Goal: Transaction & Acquisition: Book appointment/travel/reservation

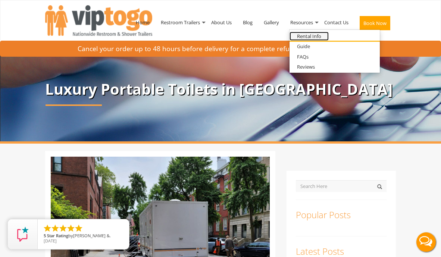
click at [309, 35] on link "Rental Info" at bounding box center [308, 36] width 39 height 9
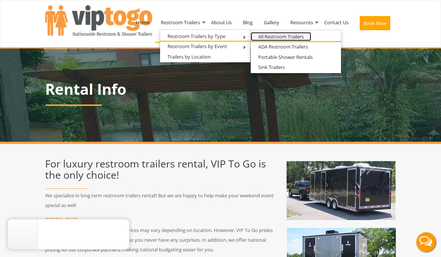
click at [269, 35] on link "All Restroom Trailers" at bounding box center [280, 36] width 60 height 9
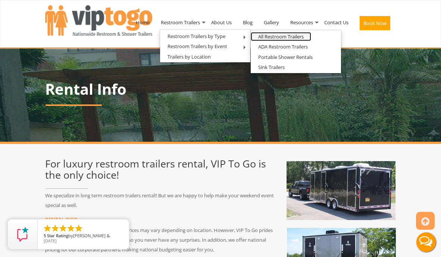
scroll to position [116, 0]
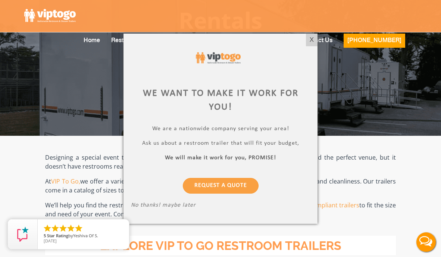
scroll to position [94, 0]
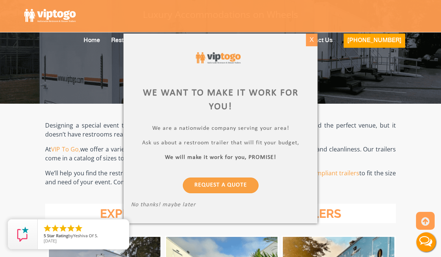
click at [311, 38] on div "X" at bounding box center [312, 40] width 12 height 13
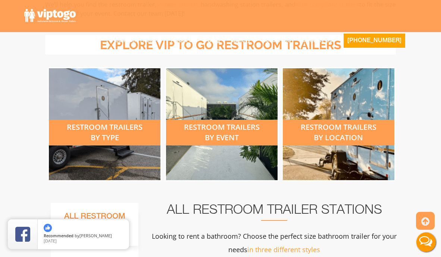
scroll to position [299, 0]
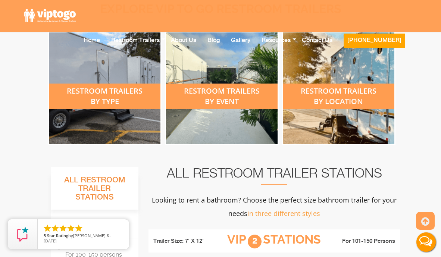
click at [114, 99] on div "restroom trailers by type" at bounding box center [104, 96] width 111 height 26
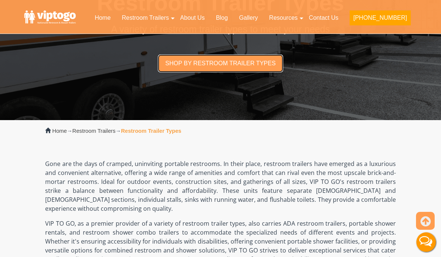
click at [205, 64] on link "Shop by restroom trailer types" at bounding box center [220, 63] width 125 height 18
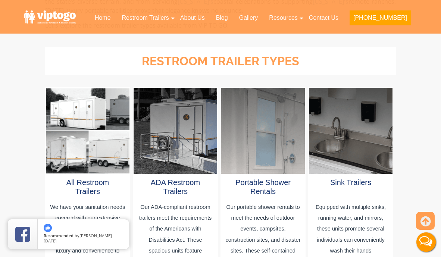
scroll to position [392, 0]
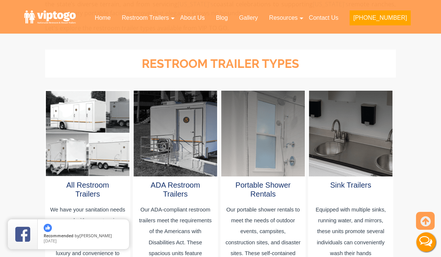
click at [100, 107] on div at bounding box center [87, 134] width 83 height 86
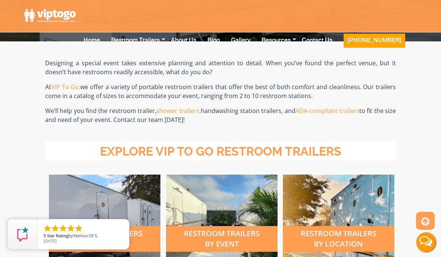
scroll to position [302, 0]
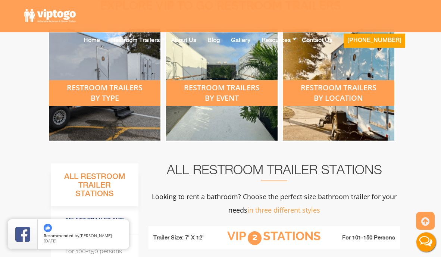
click at [230, 92] on div "restroom trailers by event" at bounding box center [221, 93] width 111 height 26
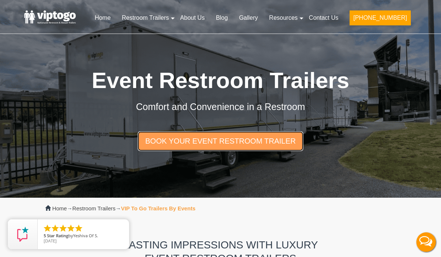
click at [223, 141] on link "Book Your Event Restroom Trailer" at bounding box center [220, 140] width 165 height 19
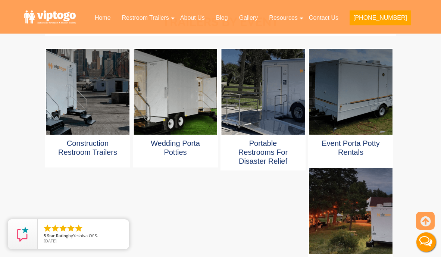
scroll to position [398, 0]
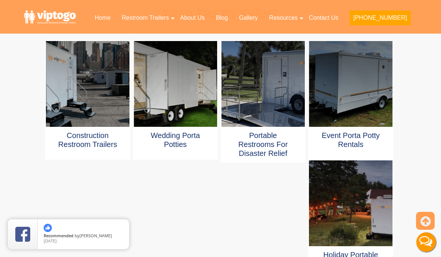
click at [346, 104] on div at bounding box center [350, 84] width 83 height 86
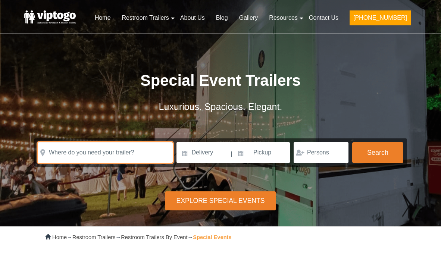
click at [140, 149] on input "text" at bounding box center [105, 152] width 135 height 21
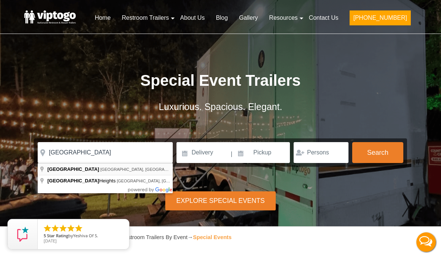
type input "Brooklyn, NY, USA"
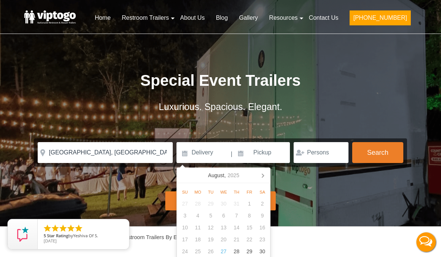
click at [215, 139] on form "Please Input Valid address with zipcode Please Input Valid address with zipcode…" at bounding box center [220, 152] width 373 height 28
click at [193, 155] on input at bounding box center [202, 152] width 53 height 21
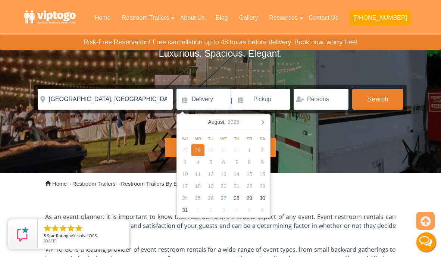
scroll to position [54, 0]
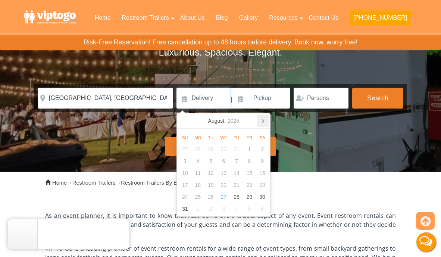
click at [260, 119] on icon at bounding box center [262, 121] width 12 height 12
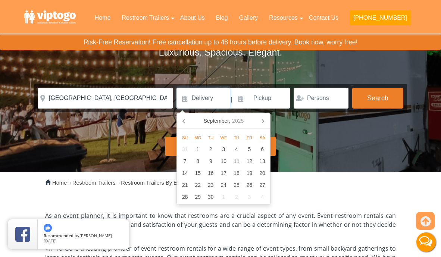
click at [260, 119] on icon at bounding box center [262, 121] width 12 height 12
click at [234, 148] on div "2" at bounding box center [236, 149] width 13 height 12
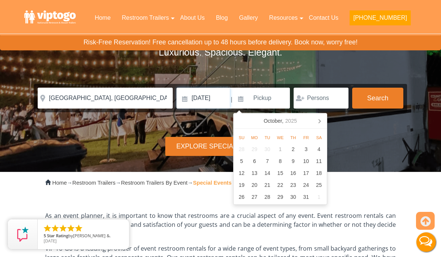
click at [220, 101] on input "10/02/2025" at bounding box center [202, 98] width 53 height 21
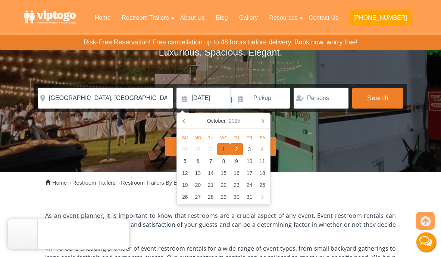
click at [224, 149] on div "1" at bounding box center [223, 149] width 13 height 12
type input "10/01/2025"
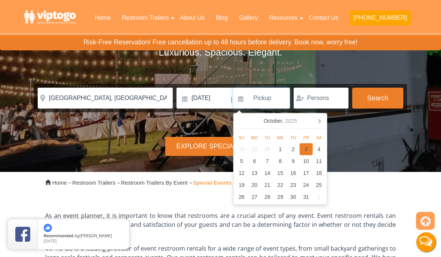
click at [303, 146] on div "3" at bounding box center [305, 149] width 13 height 12
type input "10/03/2025"
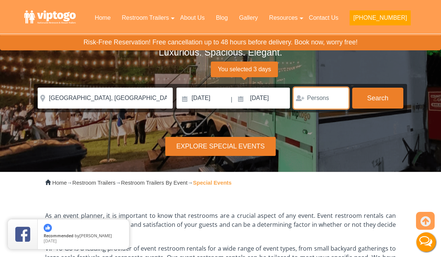
click at [323, 98] on input "number" at bounding box center [320, 98] width 55 height 21
click at [325, 97] on input "number" at bounding box center [320, 98] width 55 height 21
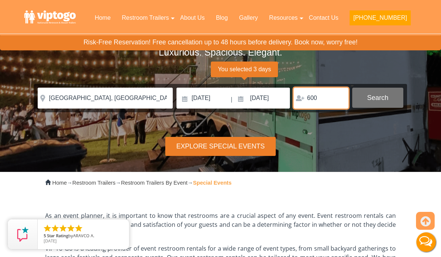
type input "600"
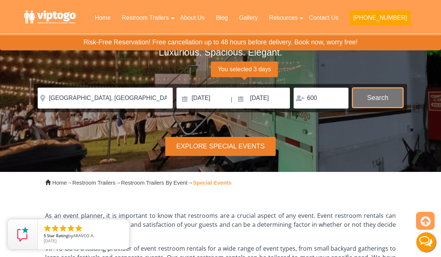
click at [379, 95] on button "Search" at bounding box center [377, 98] width 51 height 20
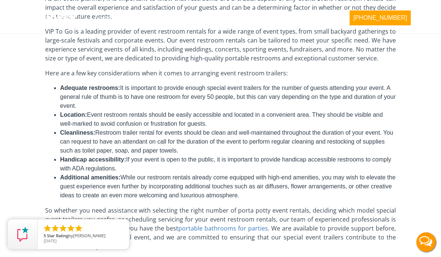
scroll to position [0, 0]
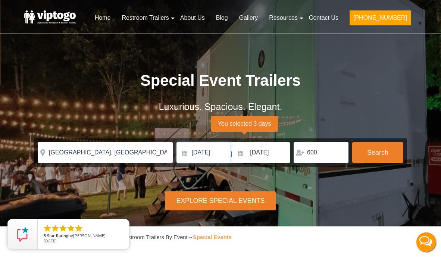
click at [208, 152] on input "10/01/2025" at bounding box center [202, 152] width 53 height 21
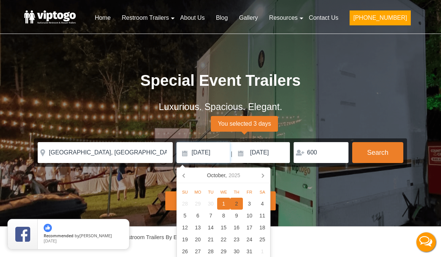
click at [237, 199] on div "2" at bounding box center [236, 204] width 13 height 12
type input "10/02/2025"
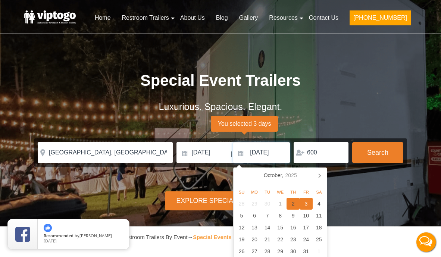
click at [292, 205] on div "2" at bounding box center [292, 204] width 13 height 12
type input "10/02/2025"
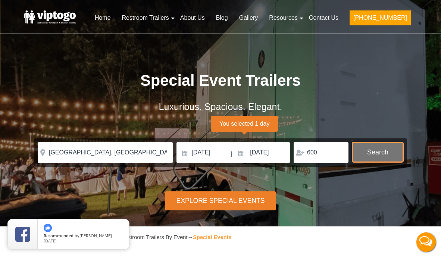
click at [370, 160] on button "Search" at bounding box center [377, 152] width 51 height 20
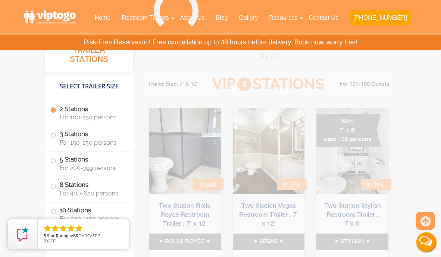
scroll to position [562, 0]
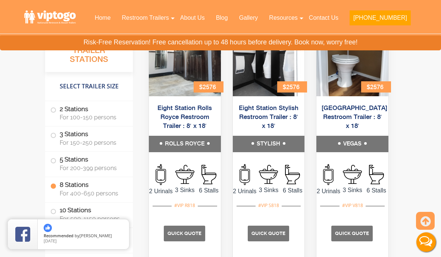
scroll to position [1855, 0]
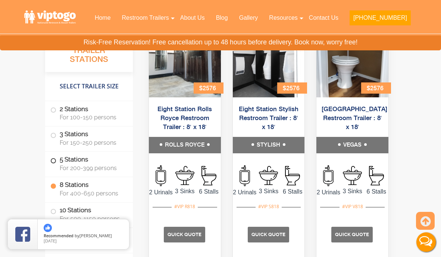
click at [53, 159] on span at bounding box center [53, 160] width 3 height 3
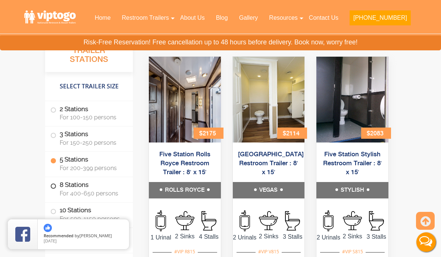
click at [54, 186] on span at bounding box center [53, 186] width 3 height 3
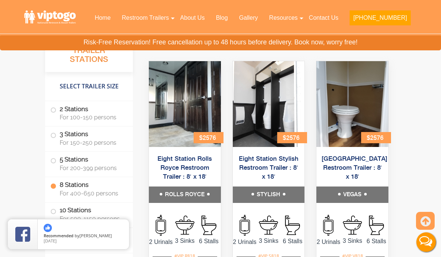
scroll to position [1808, 0]
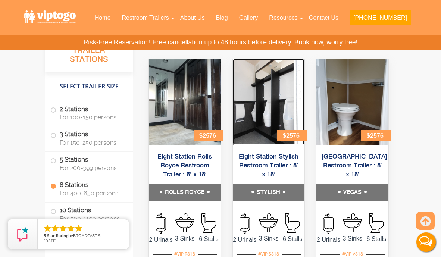
click at [264, 115] on img at bounding box center [269, 102] width 72 height 86
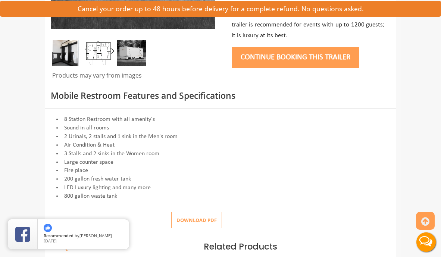
scroll to position [230, 0]
click at [189, 218] on button "Download pdf" at bounding box center [196, 219] width 51 height 17
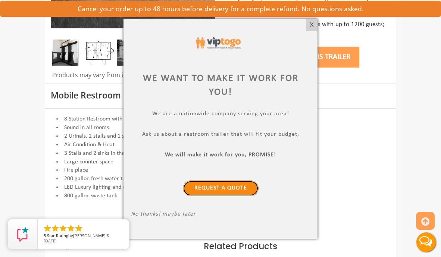
click at [222, 187] on link "Request a Quote" at bounding box center [221, 188] width 76 height 16
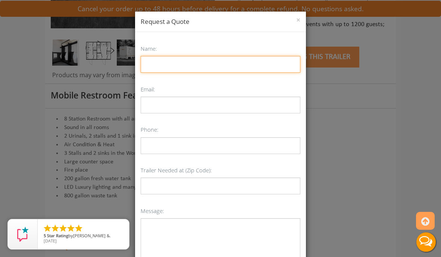
click at [212, 59] on input "Name:" at bounding box center [221, 64] width 160 height 17
type input "Nattallie [PERSON_NAME]"
type input "9176265949"
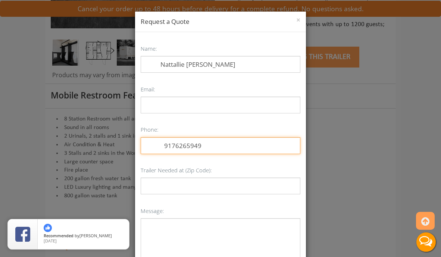
type input "11232"
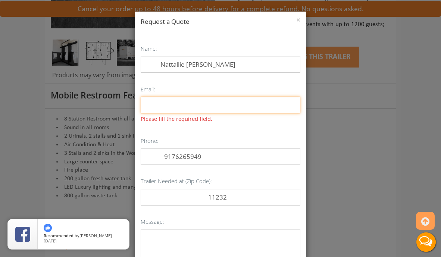
click at [205, 104] on input "Email:" at bounding box center [221, 105] width 160 height 17
type input "[EMAIL_ADDRESS][DOMAIN_NAME]"
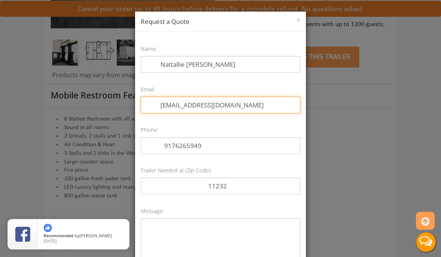
scroll to position [73, 0]
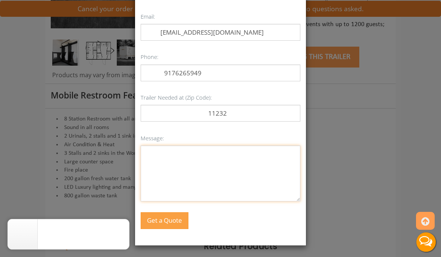
click at [223, 156] on textarea "Message:" at bounding box center [221, 173] width 160 height 56
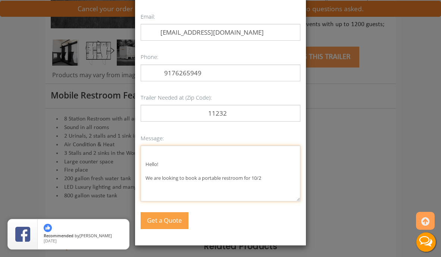
click at [252, 177] on textarea "Hello! We are looking to book a portable restroom for 10/2" at bounding box center [221, 173] width 160 height 56
click at [291, 177] on textarea "Hello! We are looking to book a portable restroom for an event on 10/2" at bounding box center [221, 173] width 160 height 56
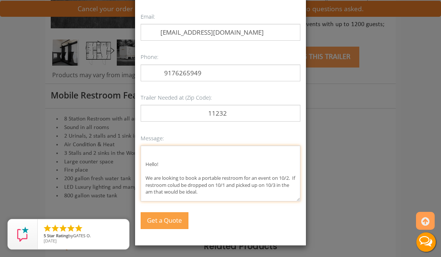
click at [180, 185] on textarea "Hello! We are looking to book a portable restroom for an event on 10/2. If rest…" at bounding box center [221, 173] width 160 height 56
click at [231, 185] on textarea "Hello! We are looking to book a portable restroom for an event on 10/2. If rest…" at bounding box center [221, 173] width 160 height 56
click at [242, 184] on textarea "Hello! We are looking to book a portable restroom for an event on 10/2. If rest…" at bounding box center [221, 173] width 160 height 56
drag, startPoint x: 193, startPoint y: 191, endPoint x: 176, endPoint y: 190, distance: 16.5
click at [176, 190] on textarea "Hello! We are looking to book a portable restroom for an event on 10/2. If rest…" at bounding box center [221, 173] width 160 height 56
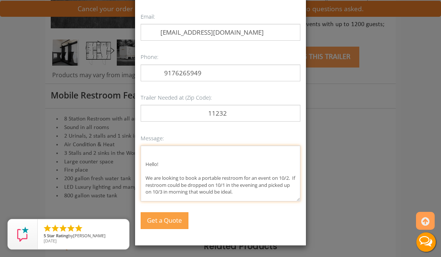
click at [256, 193] on textarea "Hello! We are looking to book a portable restroom for an event on 10/2. If rest…" at bounding box center [221, 173] width 160 height 56
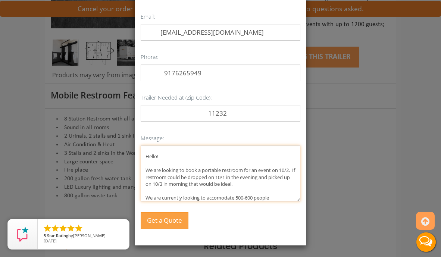
click at [232, 196] on textarea "Hello! We are looking to book a portable restroom for an event on 10/2. If rest…" at bounding box center [221, 173] width 160 height 56
click at [222, 198] on textarea "Hello! We are looking to book a portable restroom for an event on 10/2. If rest…" at bounding box center [221, 173] width 160 height 56
click at [280, 192] on textarea "Hello! We are looking to book a portable restroom for an event on 10/2. If rest…" at bounding box center [221, 173] width 160 height 56
click at [281, 196] on textarea "Hello! We are looking to book a portable restroom for an event on 10/2. If rest…" at bounding box center [221, 173] width 160 height 56
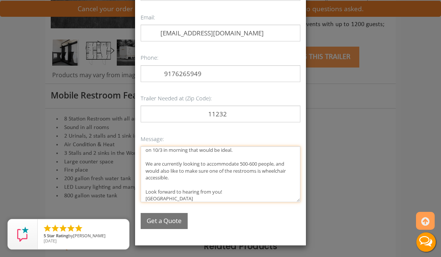
scroll to position [72, 0]
type textarea "Hello! We are looking to book a portable restroom for an event on 10/2. If rest…"
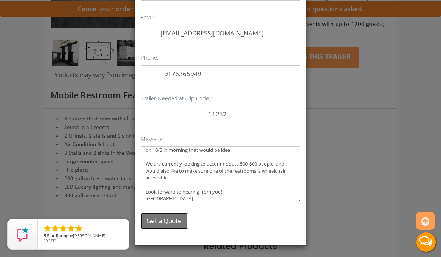
click at [166, 215] on button "Get a Quote" at bounding box center [164, 221] width 47 height 16
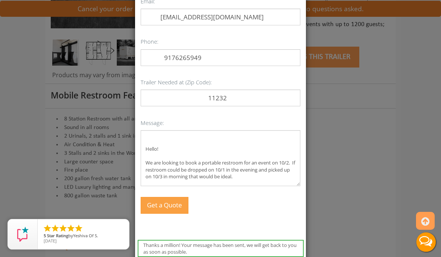
scroll to position [0, 0]
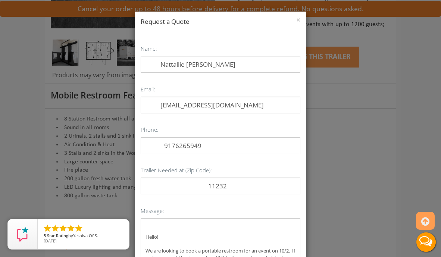
click at [300, 19] on div "× Request a Quote" at bounding box center [220, 22] width 171 height 21
click at [298, 21] on button "×" at bounding box center [298, 19] width 4 height 7
